Goal: Task Accomplishment & Management: Complete application form

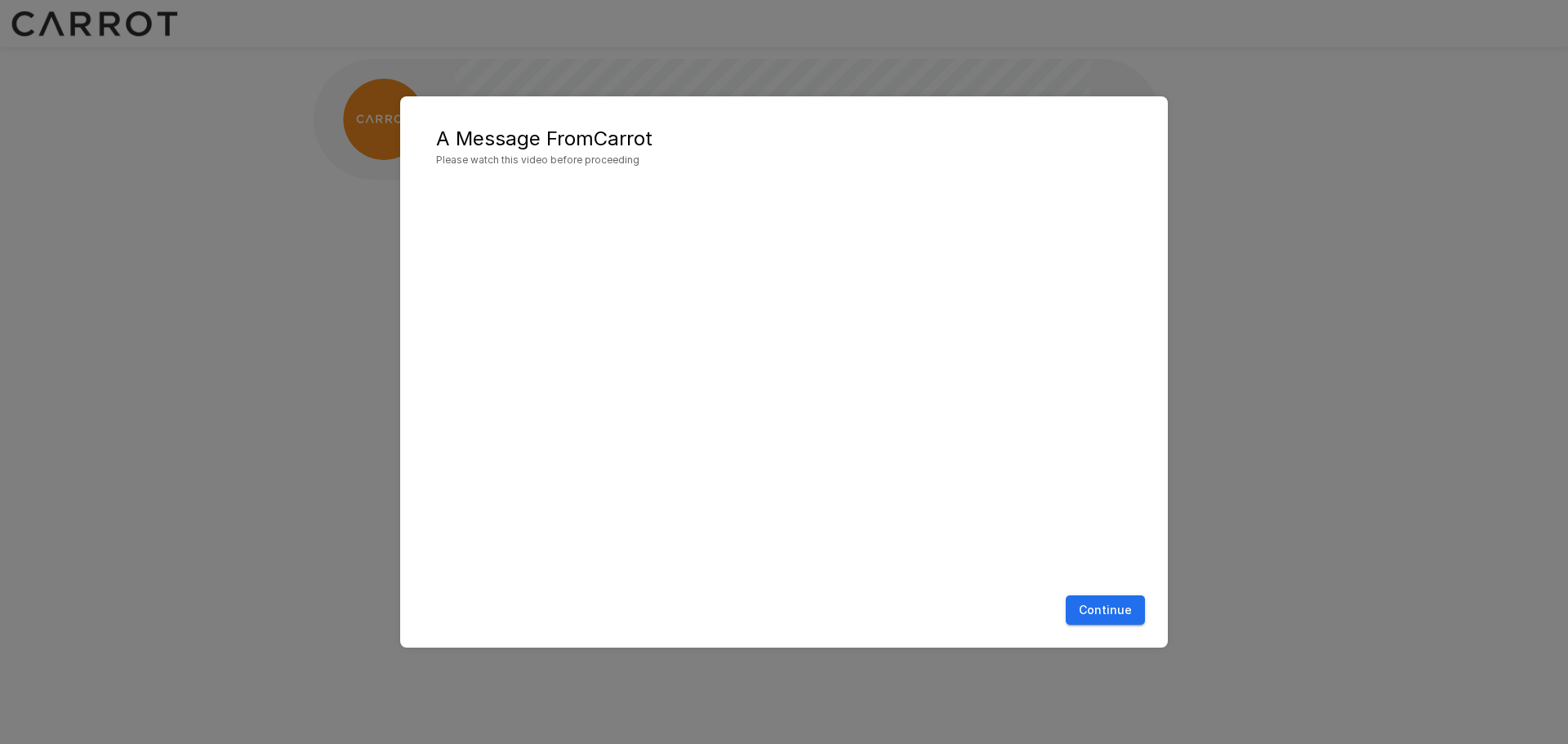
click at [192, 144] on div "A Message From Carrot Please watch this video before proceeding Continue" at bounding box center [784, 372] width 1568 height 744
click at [1135, 615] on button "Continue" at bounding box center [1104, 610] width 79 height 30
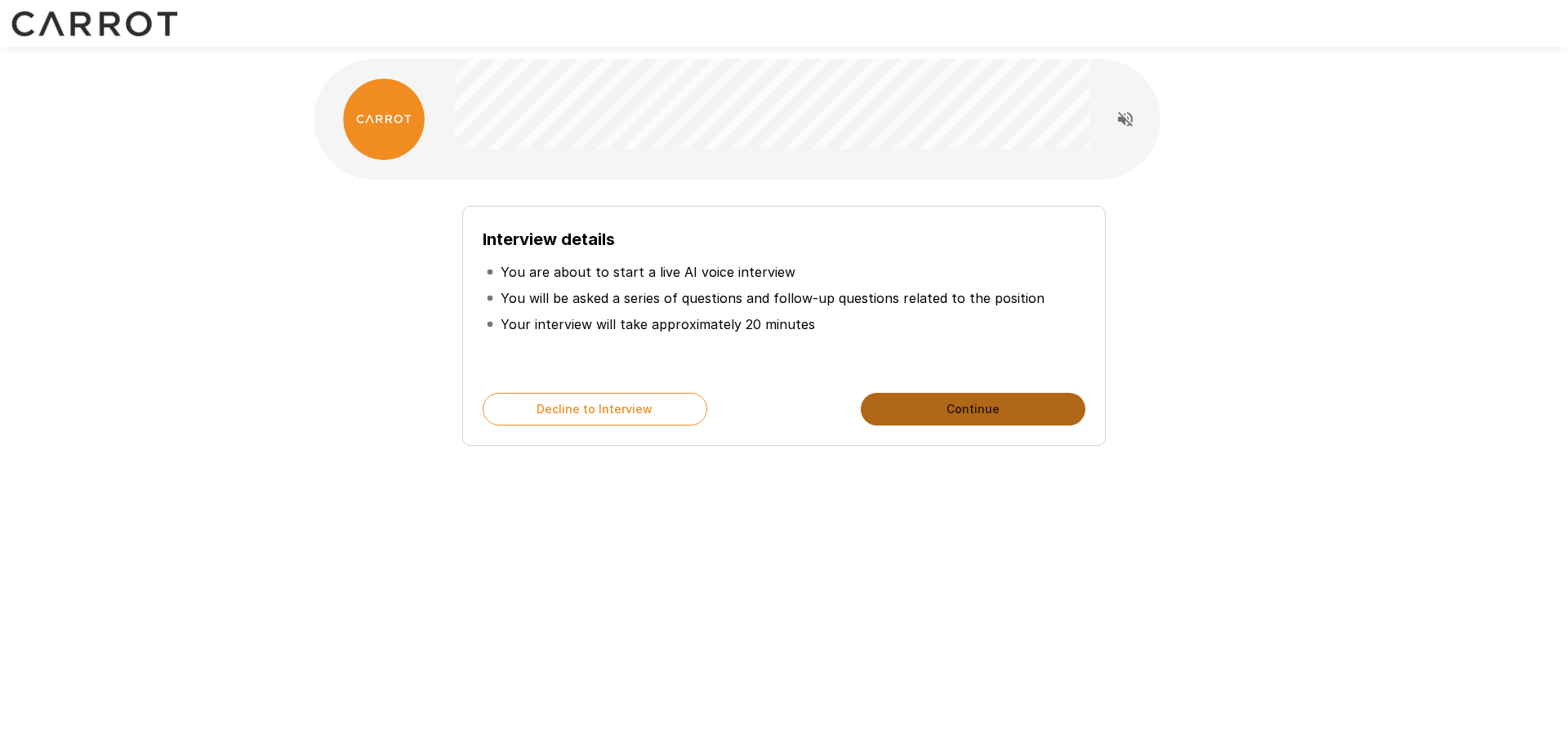
click at [934, 409] on button "Continue" at bounding box center [973, 409] width 224 height 33
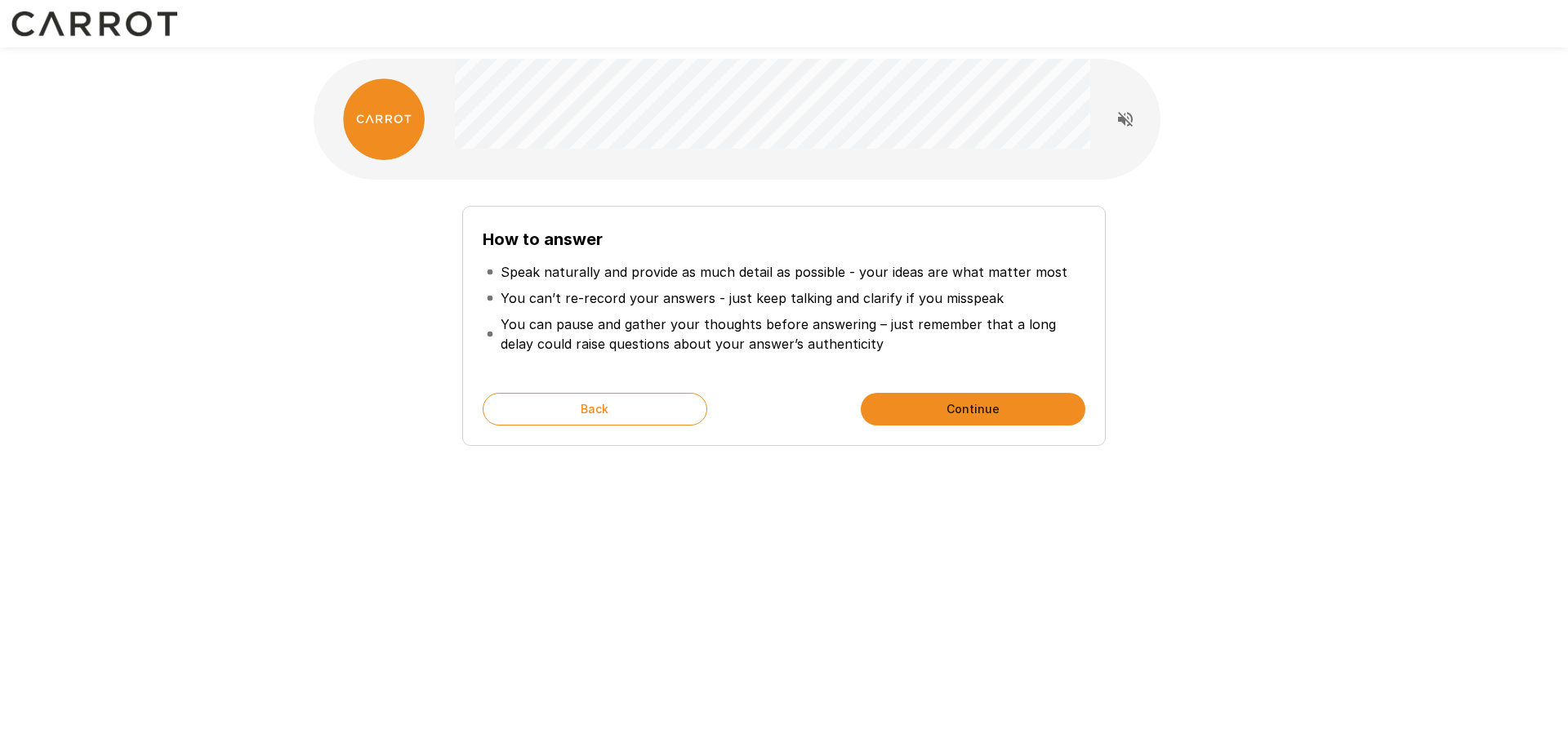
click at [916, 416] on button "Continue" at bounding box center [973, 409] width 224 height 33
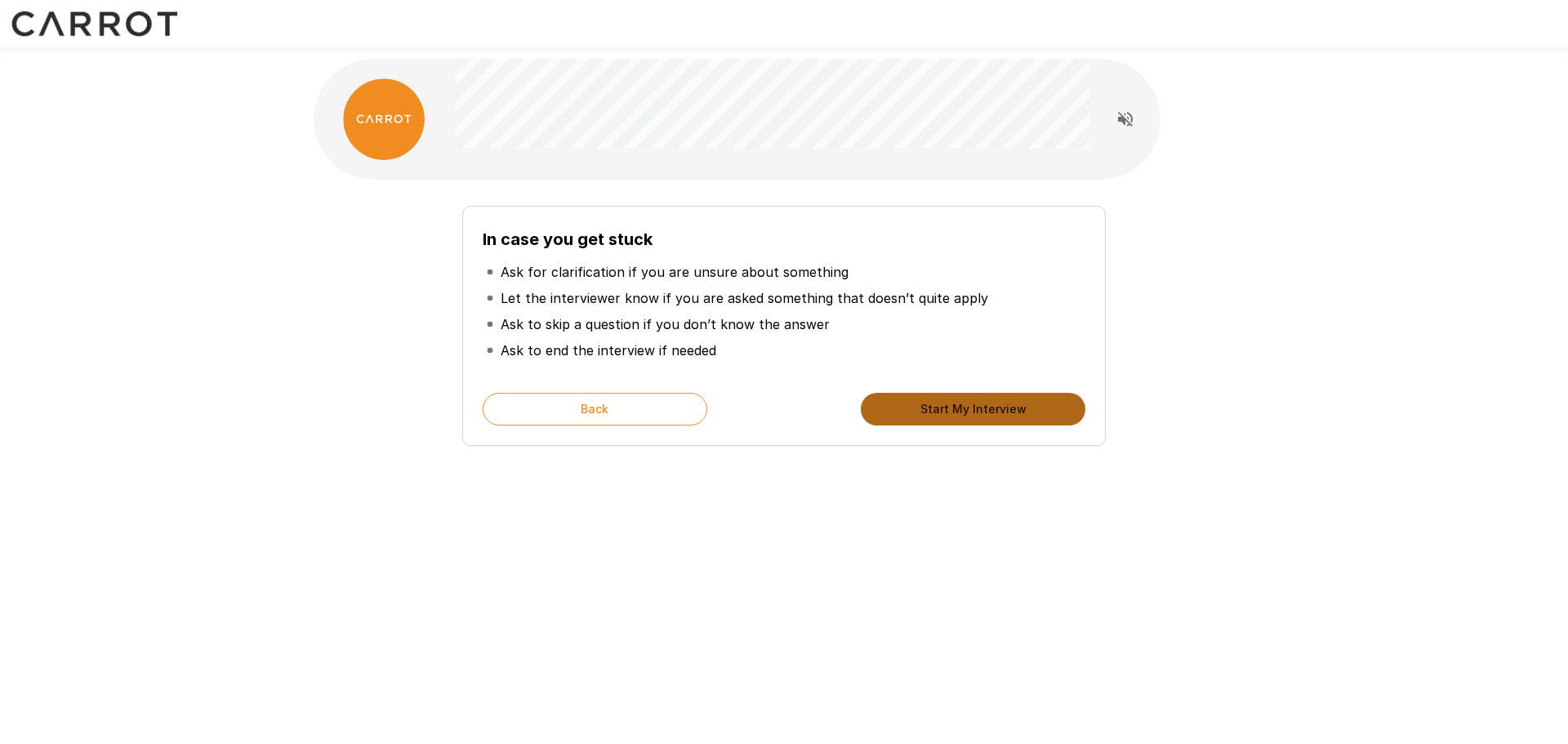
click at [916, 416] on button "Start My Interview" at bounding box center [973, 409] width 224 height 33
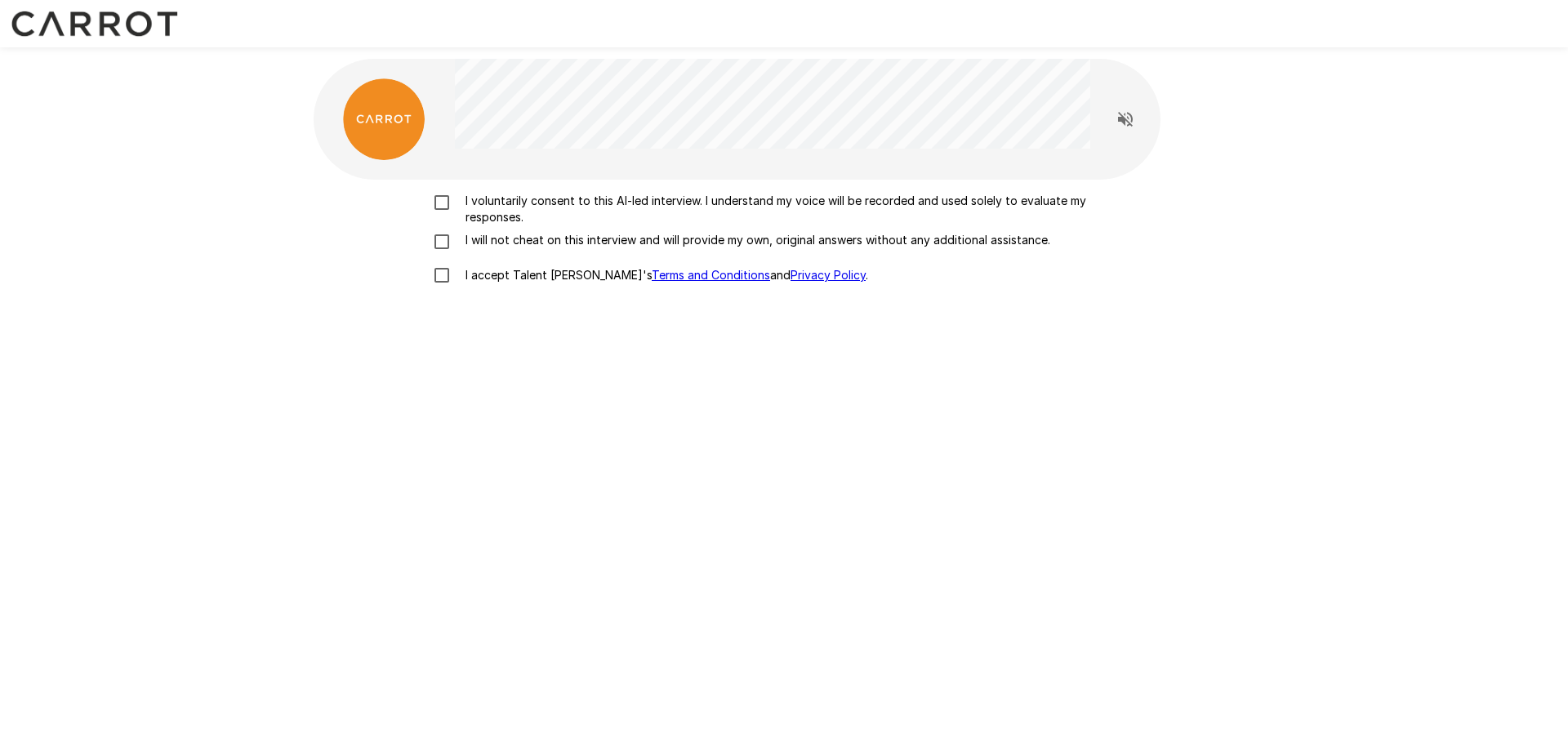
click at [452, 218] on label "I voluntarily consent to this AI-led interview. I understand my voice will be r…" at bounding box center [784, 208] width 718 height 33
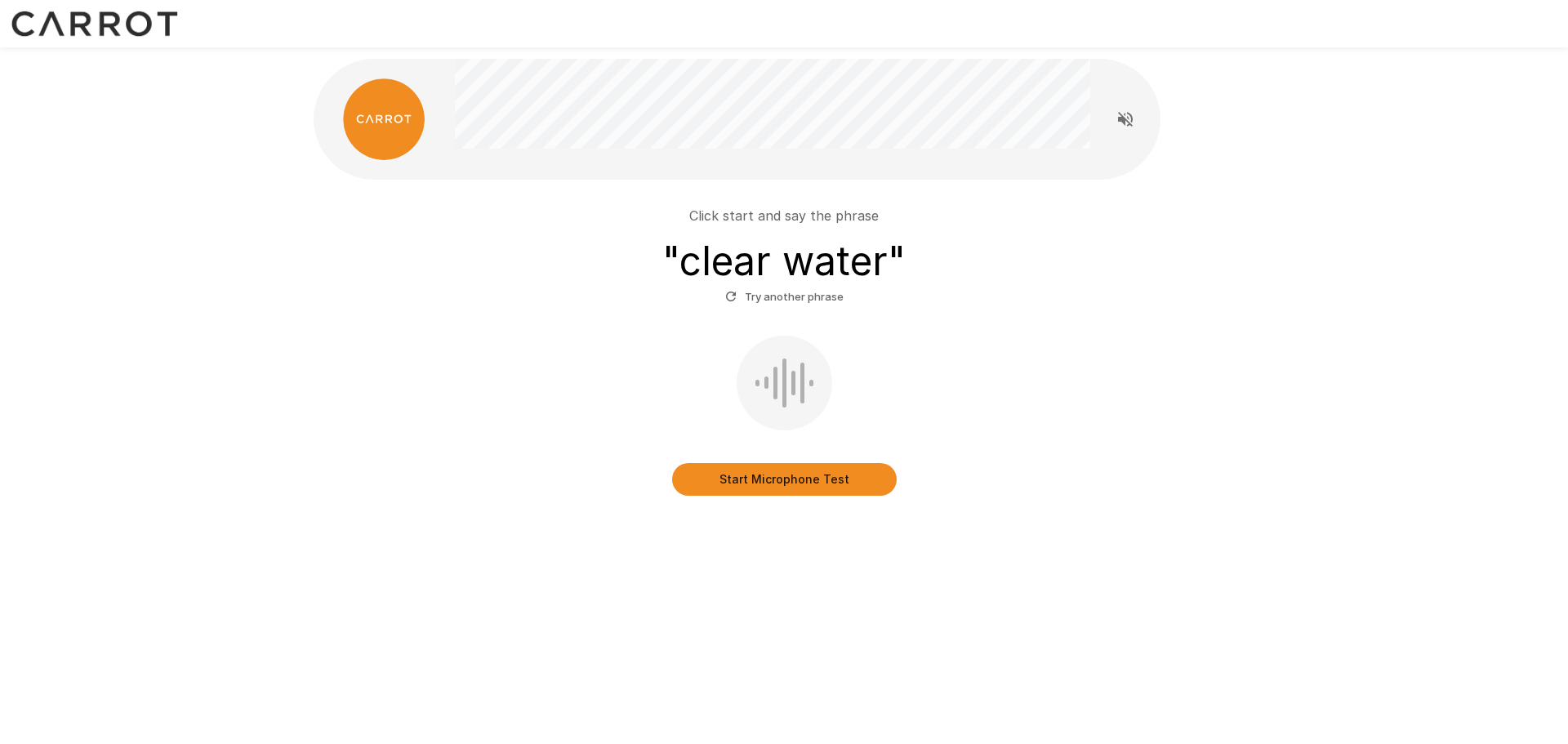
click at [735, 476] on button "Start Microphone Test" at bounding box center [784, 479] width 224 height 33
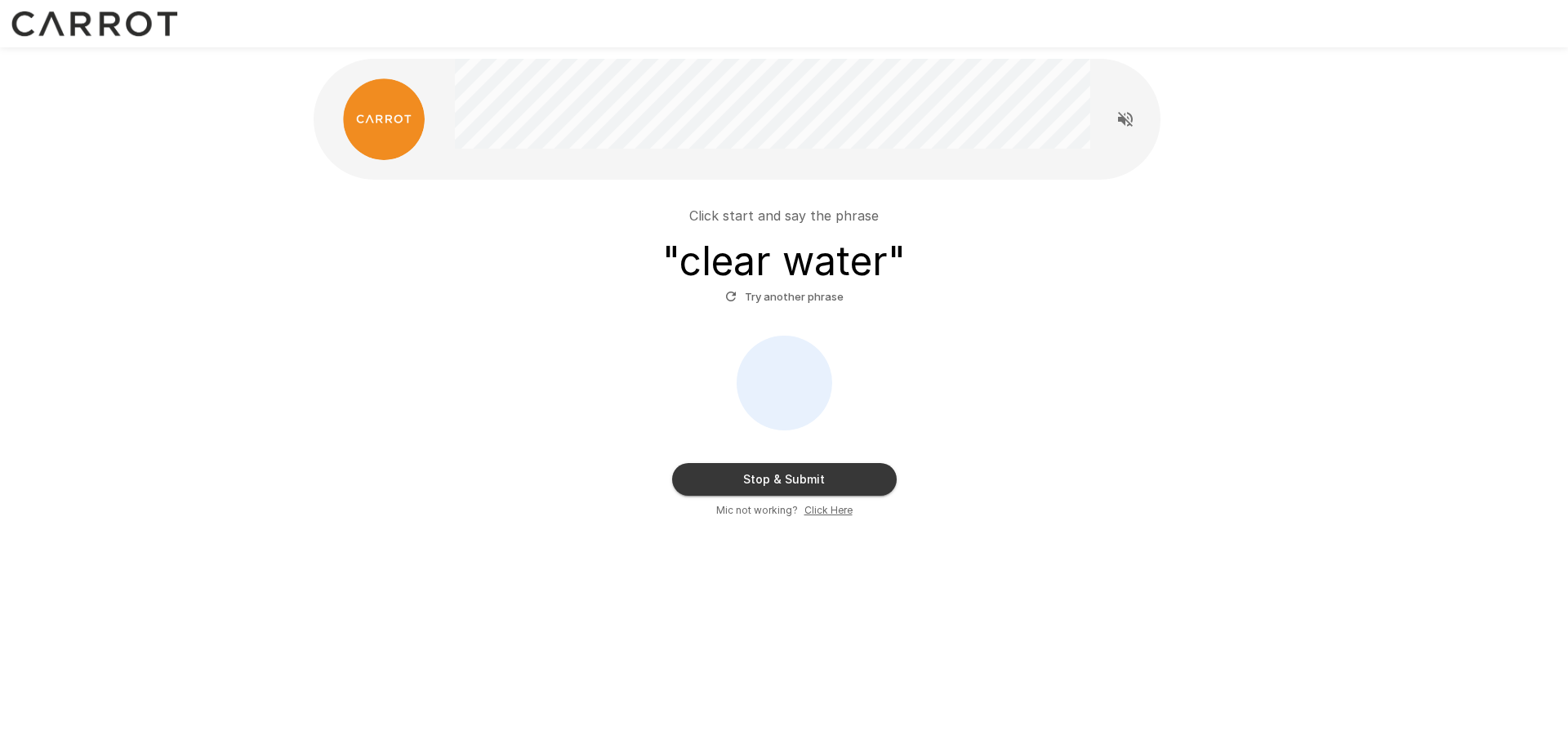
click at [726, 467] on button "Stop & Submit" at bounding box center [784, 479] width 224 height 33
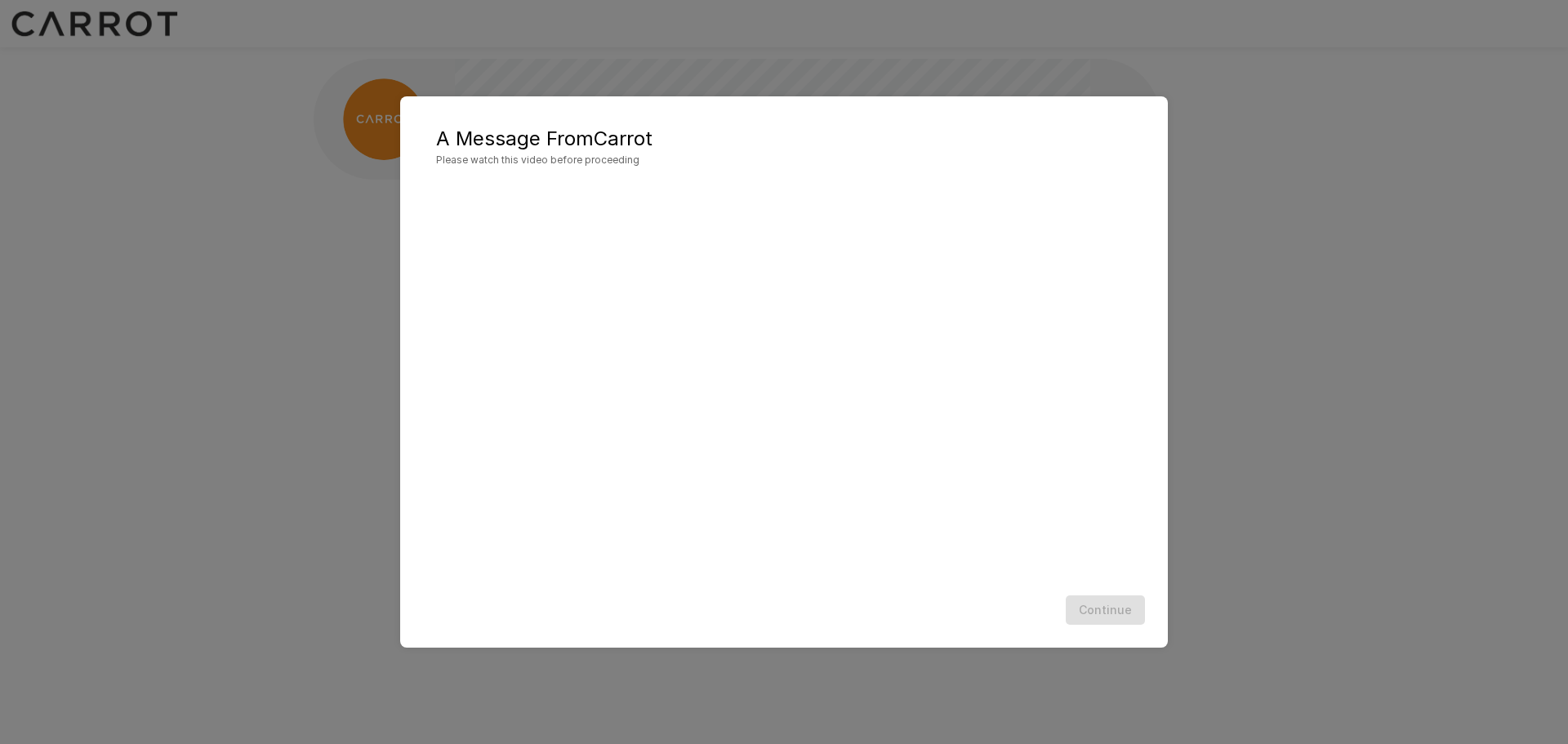
click at [227, 577] on div "A Message From Carrot Please watch this video before proceeding Continue" at bounding box center [784, 372] width 1568 height 744
click at [1247, 493] on div "A Message From Carrot Please watch this video before proceeding Continue" at bounding box center [784, 372] width 1568 height 744
click at [237, 103] on div "A Message From Carrot Please watch this video before proceeding Continue" at bounding box center [784, 372] width 1568 height 744
